Goal: Task Accomplishment & Management: Complete application form

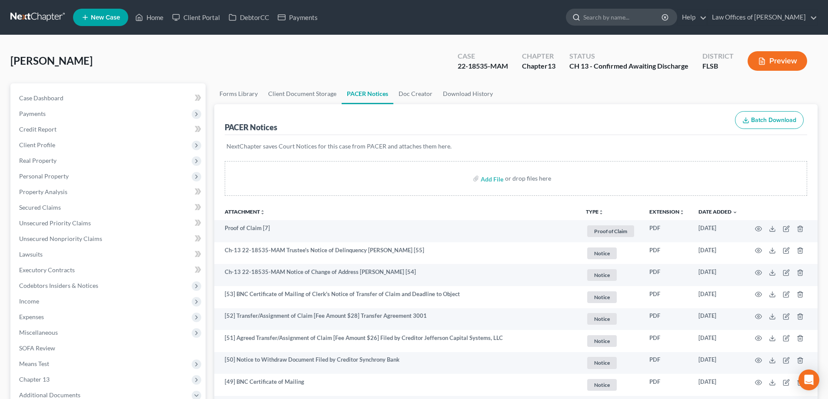
click at [628, 17] on input "search" at bounding box center [623, 17] width 80 height 16
type input "kia"
click at [45, 14] on link at bounding box center [38, 18] width 56 height 16
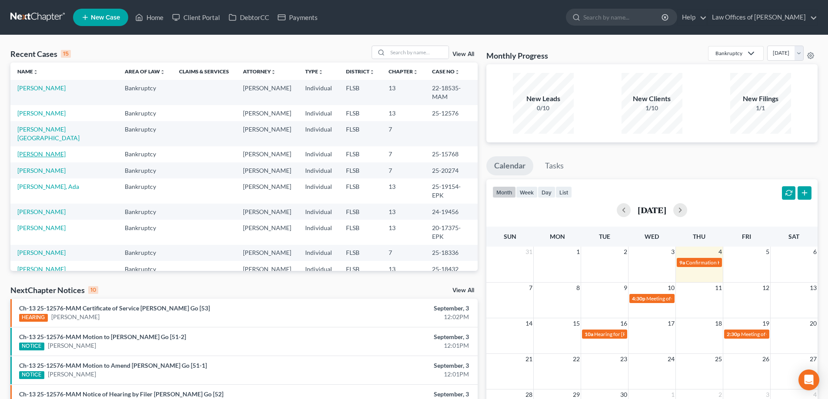
click at [31, 150] on link "[PERSON_NAME]" at bounding box center [41, 153] width 48 height 7
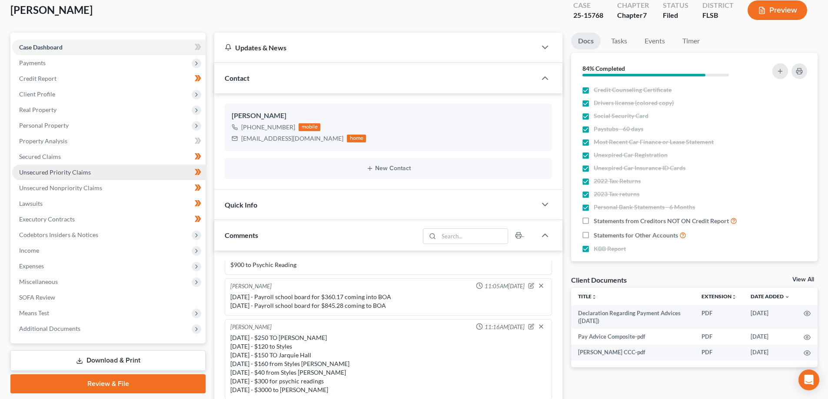
scroll to position [43, 0]
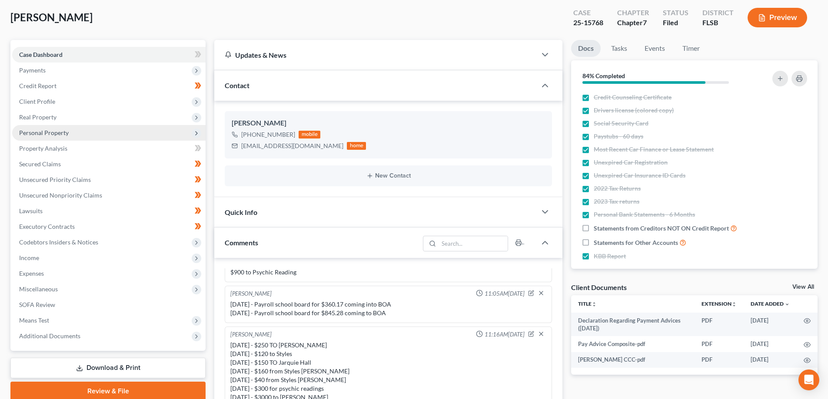
click at [54, 129] on span "Personal Property" at bounding box center [44, 132] width 50 height 7
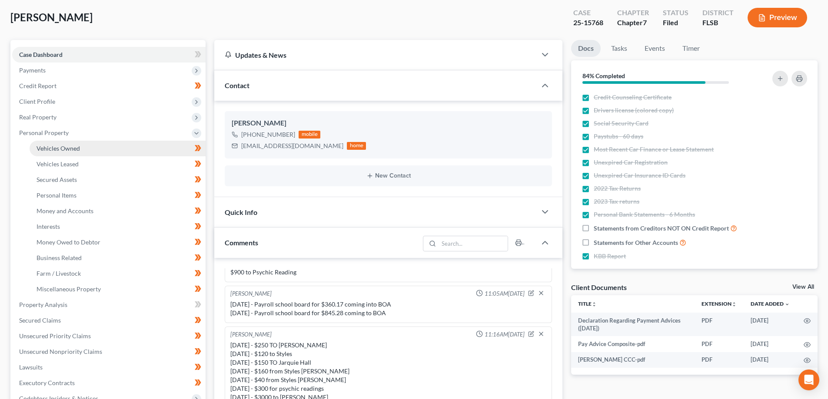
click at [70, 152] on span "Vehicles Owned" at bounding box center [58, 148] width 43 height 7
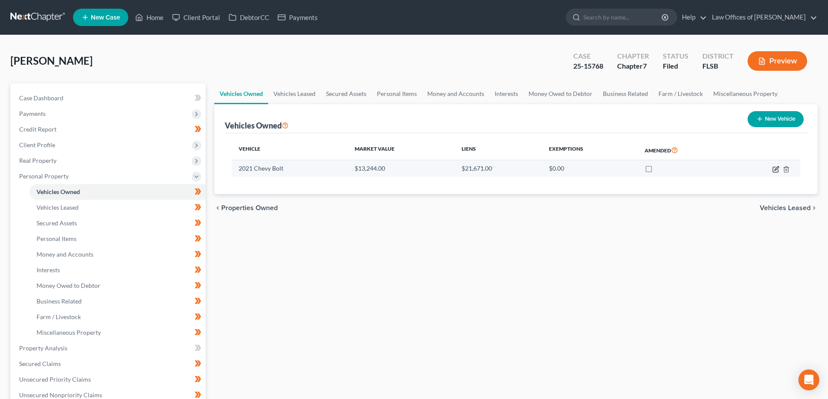
click at [776, 171] on icon "button" at bounding box center [775, 169] width 7 height 7
select select "0"
select select "5"
select select "0"
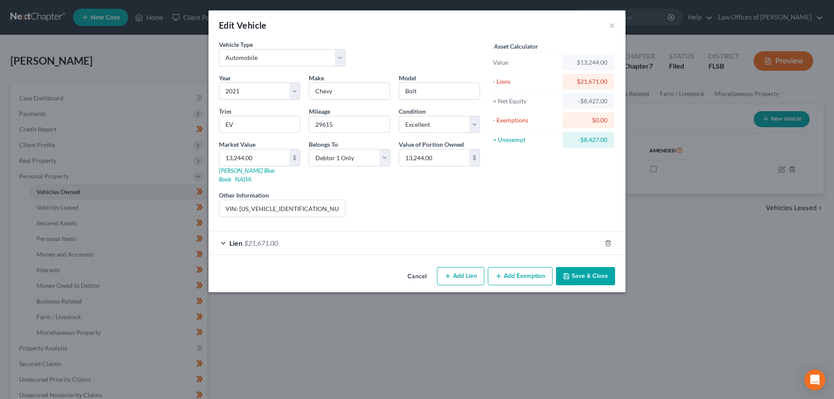
click at [310, 239] on div "Lien $21,671.00" at bounding box center [405, 243] width 393 height 23
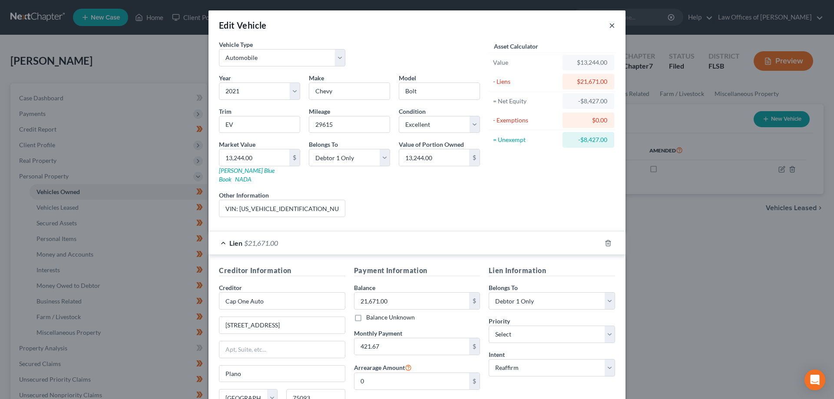
click at [609, 26] on button "×" at bounding box center [612, 25] width 6 height 10
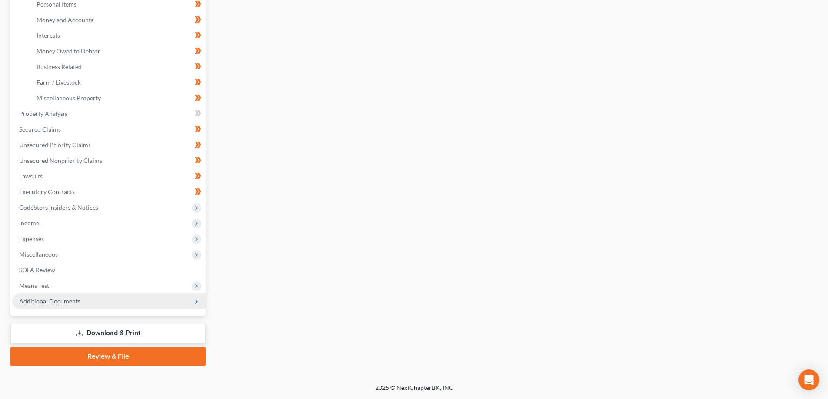
click at [53, 300] on span "Additional Documents" at bounding box center [49, 301] width 61 height 7
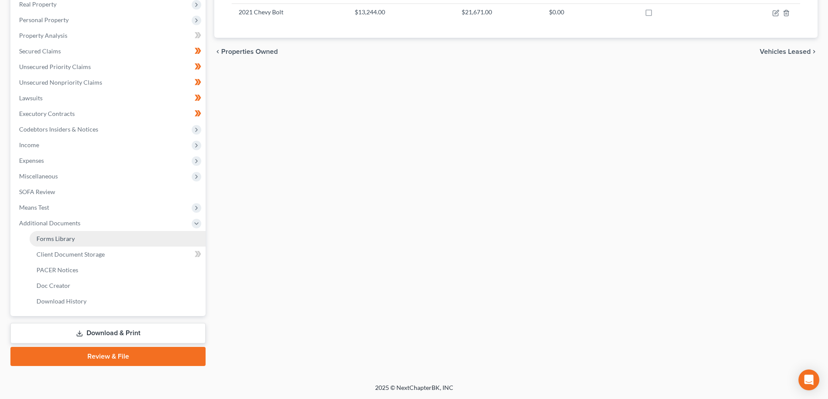
scroll to position [156, 0]
click at [48, 268] on span "PACER Notices" at bounding box center [58, 269] width 42 height 7
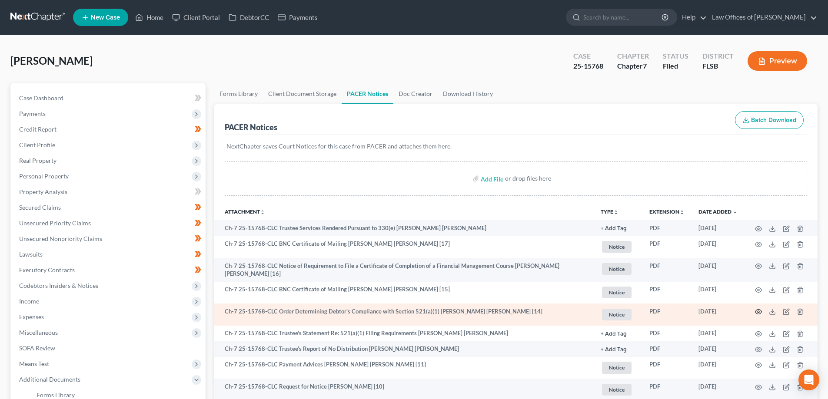
click at [757, 310] on icon "button" at bounding box center [758, 312] width 7 height 5
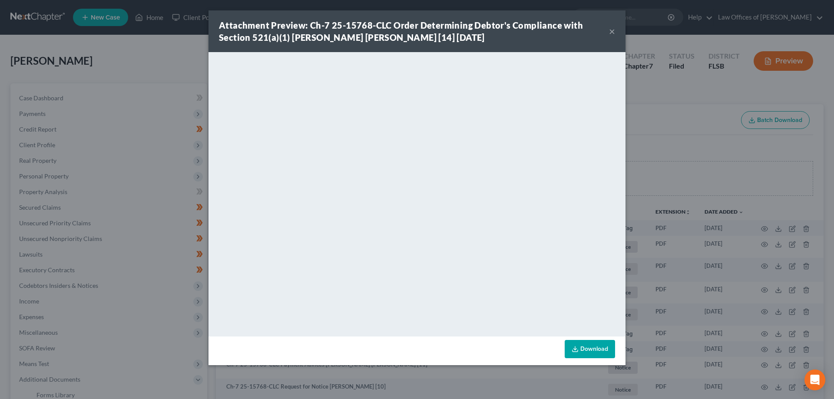
click at [612, 34] on button "×" at bounding box center [612, 31] width 6 height 10
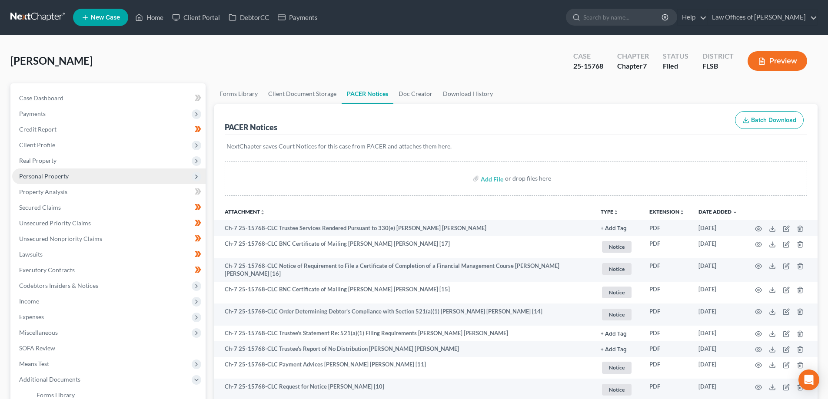
click at [54, 177] on span "Personal Property" at bounding box center [44, 176] width 50 height 7
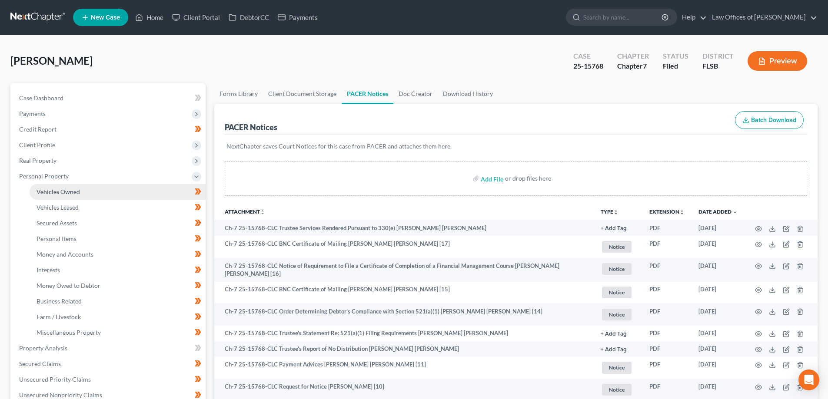
click at [49, 189] on span "Vehicles Owned" at bounding box center [58, 191] width 43 height 7
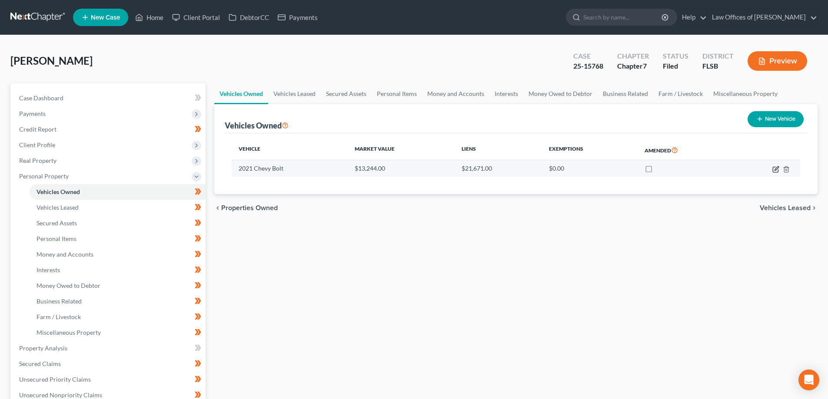
click at [776, 169] on icon "button" at bounding box center [776, 168] width 4 height 4
select select "0"
select select "5"
select select "0"
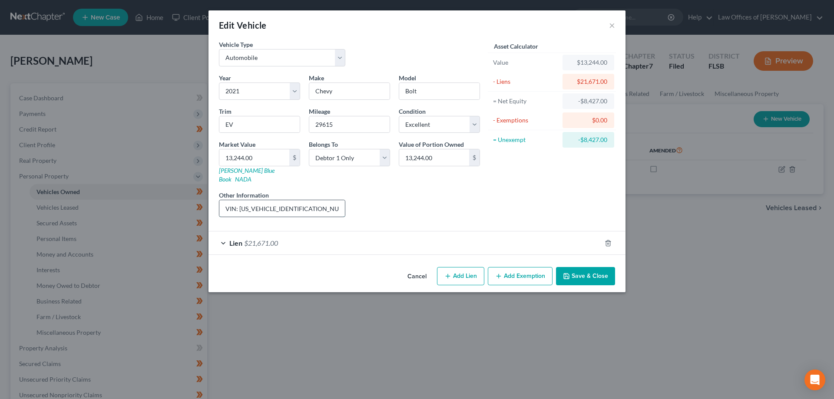
click at [266, 200] on input "VIN: 1G1FZ6S09M4109810" at bounding box center [282, 208] width 126 height 17
